Goal: Navigation & Orientation: Find specific page/section

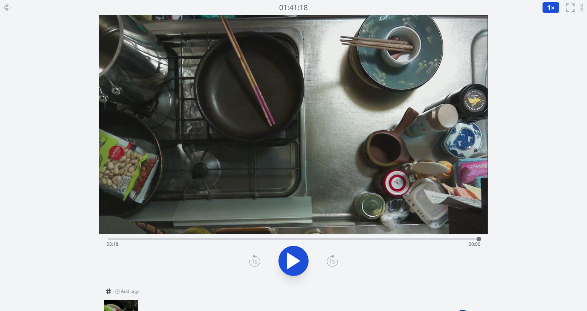
click at [291, 256] on icon at bounding box center [293, 261] width 12 height 16
drag, startPoint x: 116, startPoint y: 239, endPoint x: 147, endPoint y: 242, distance: 31.0
click at [147, 242] on div at bounding box center [147, 238] width 11 height 11
drag, startPoint x: 149, startPoint y: 239, endPoint x: 242, endPoint y: 239, distance: 92.6
click at [242, 239] on div at bounding box center [241, 238] width 11 height 11
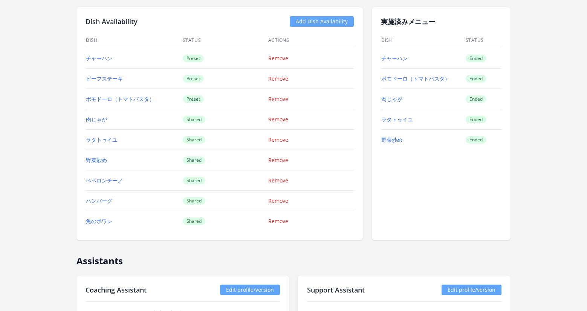
scroll to position [668, 0]
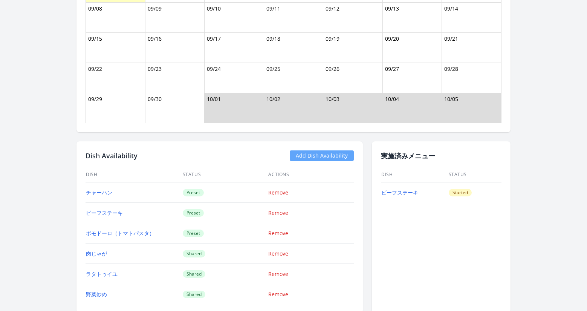
scroll to position [660, 0]
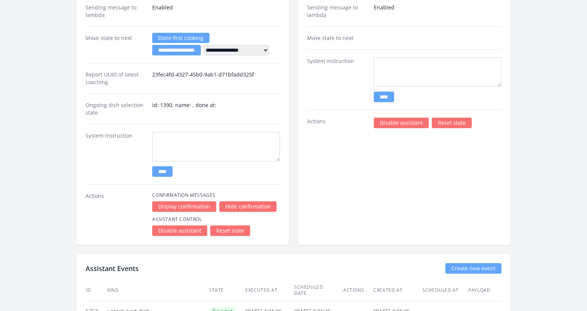
scroll to position [1076, 0]
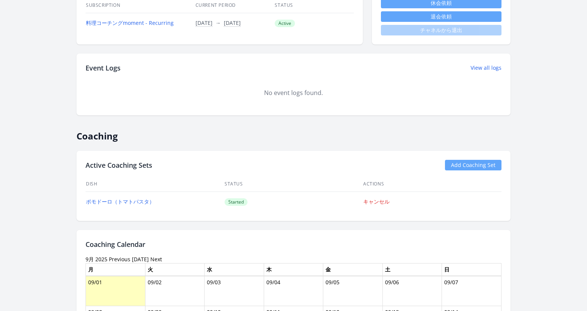
scroll to position [122, 0]
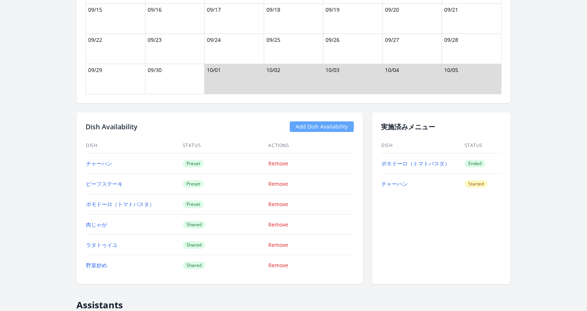
scroll to position [452, 0]
